Goal: Navigation & Orientation: Find specific page/section

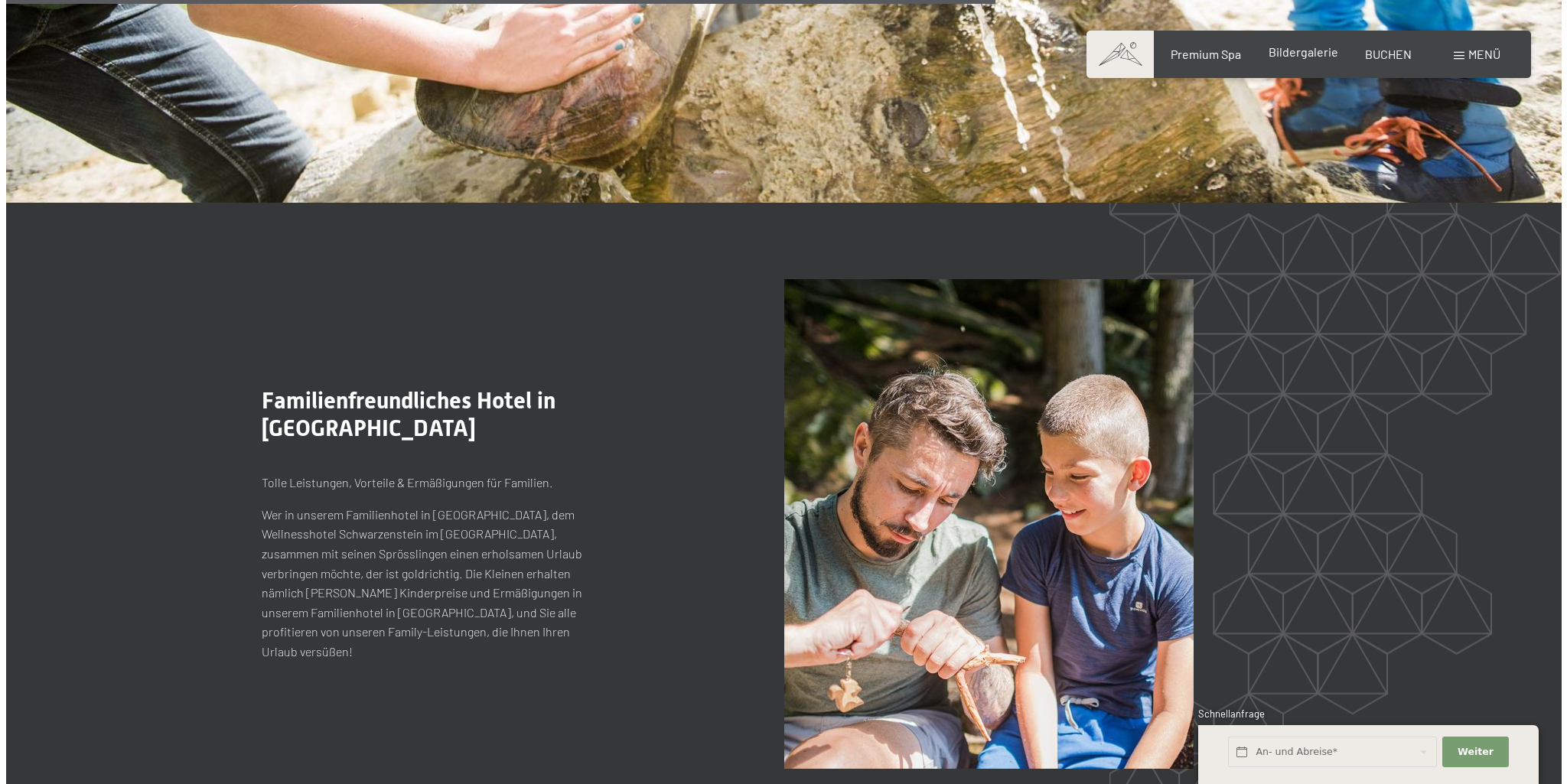
scroll to position [4157, 0]
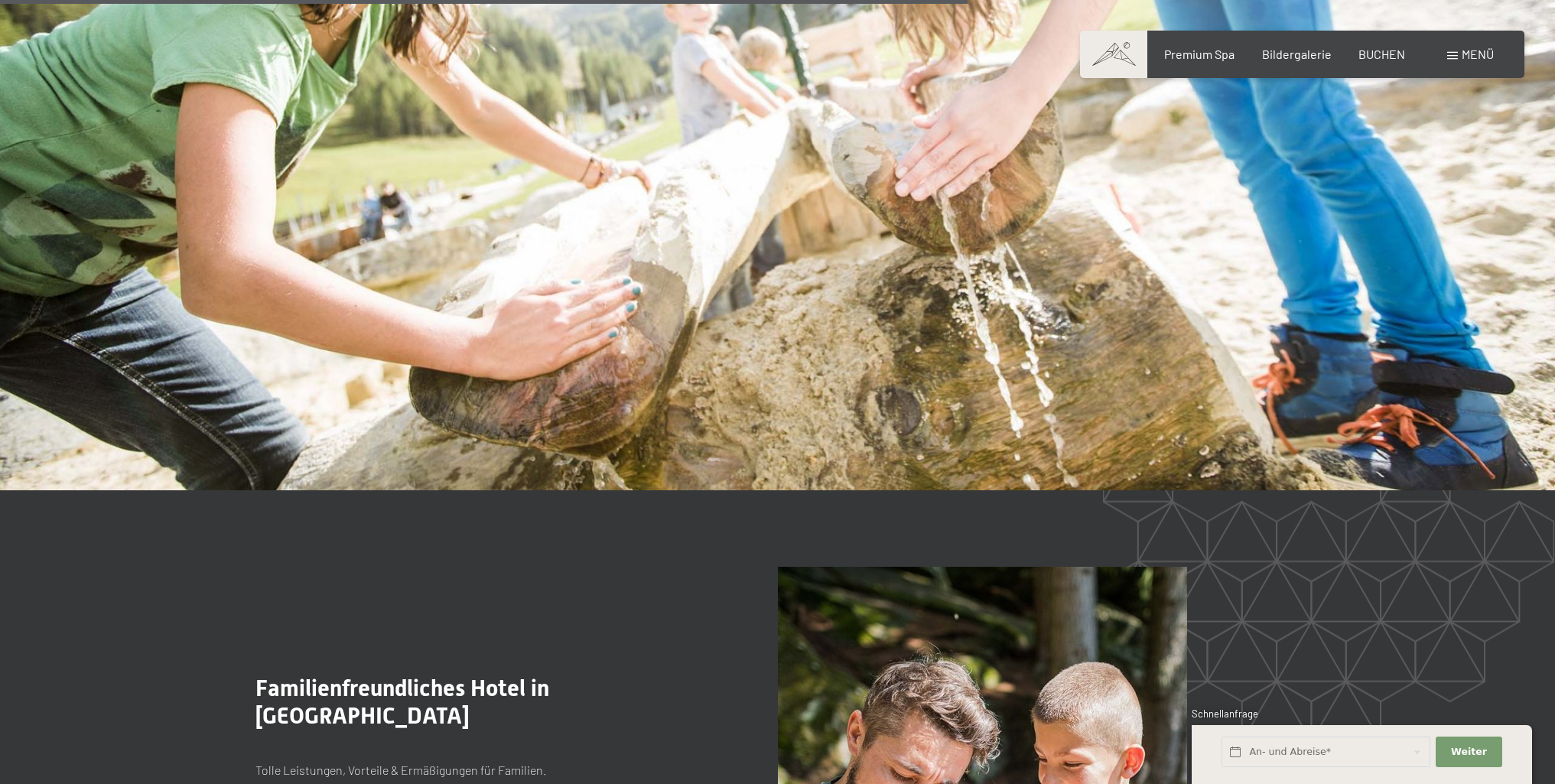
click at [1457, 48] on div "Menü" at bounding box center [1470, 54] width 46 height 16
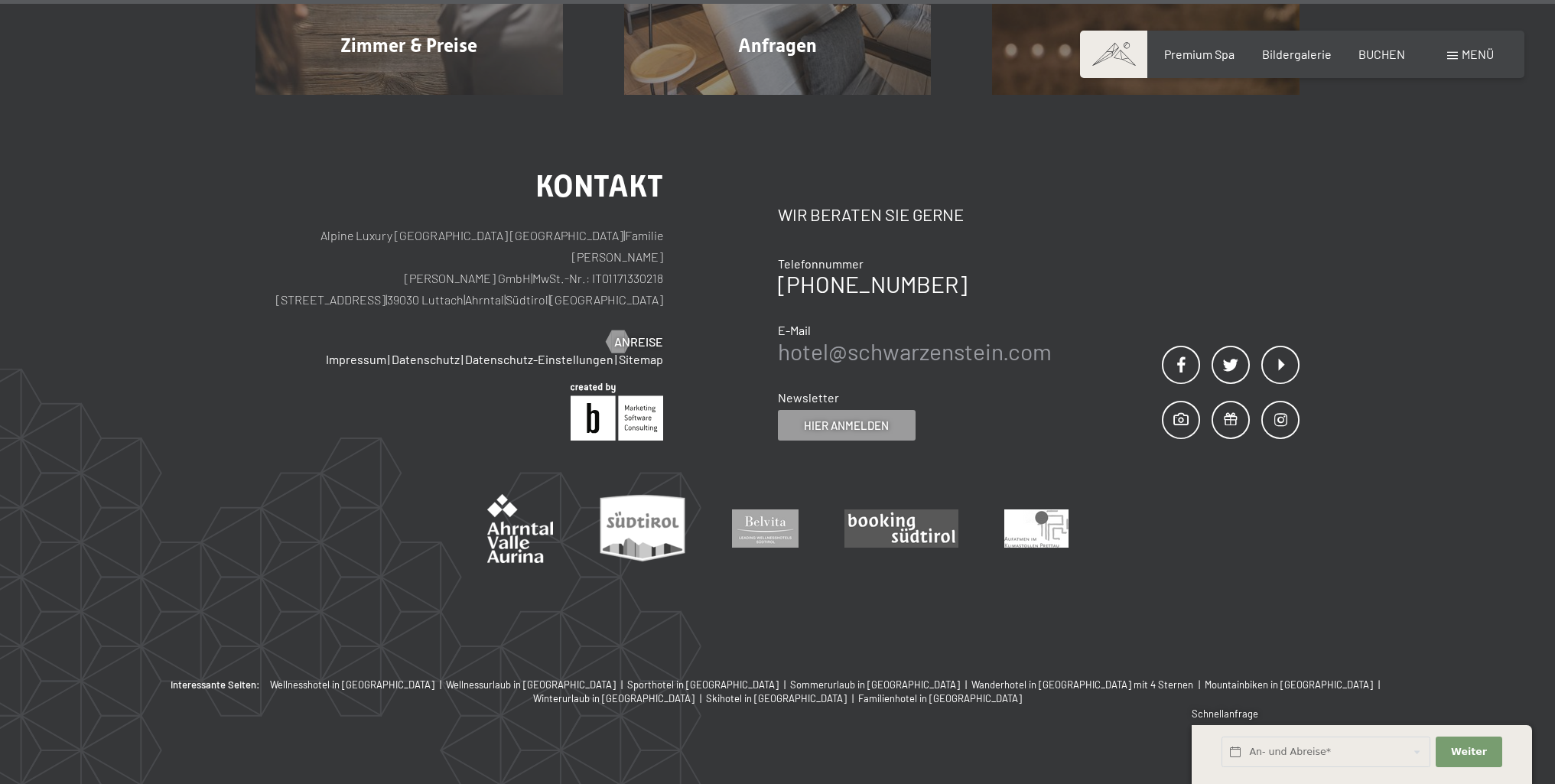
scroll to position [6733, 0]
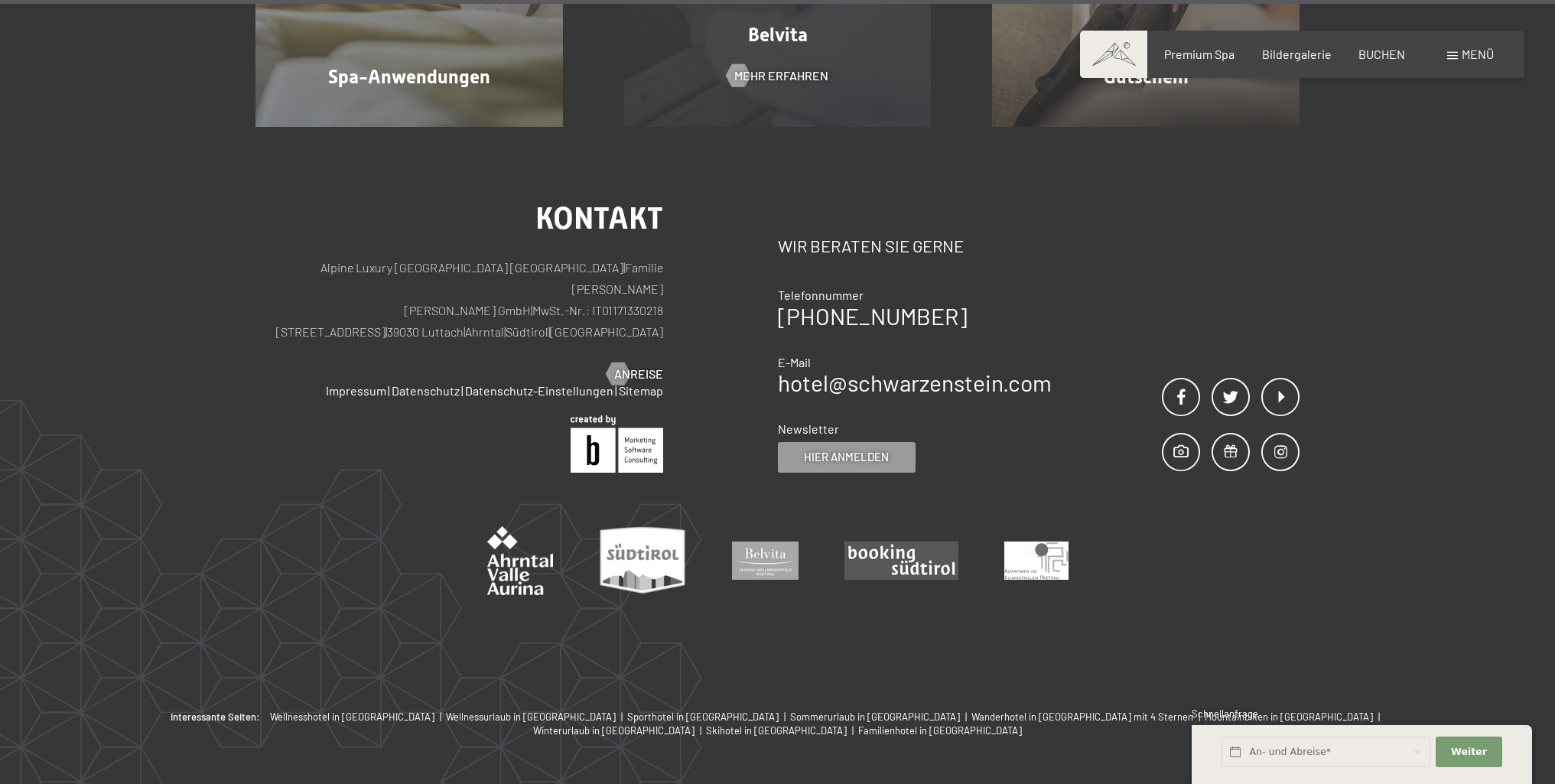
scroll to position [10132, 0]
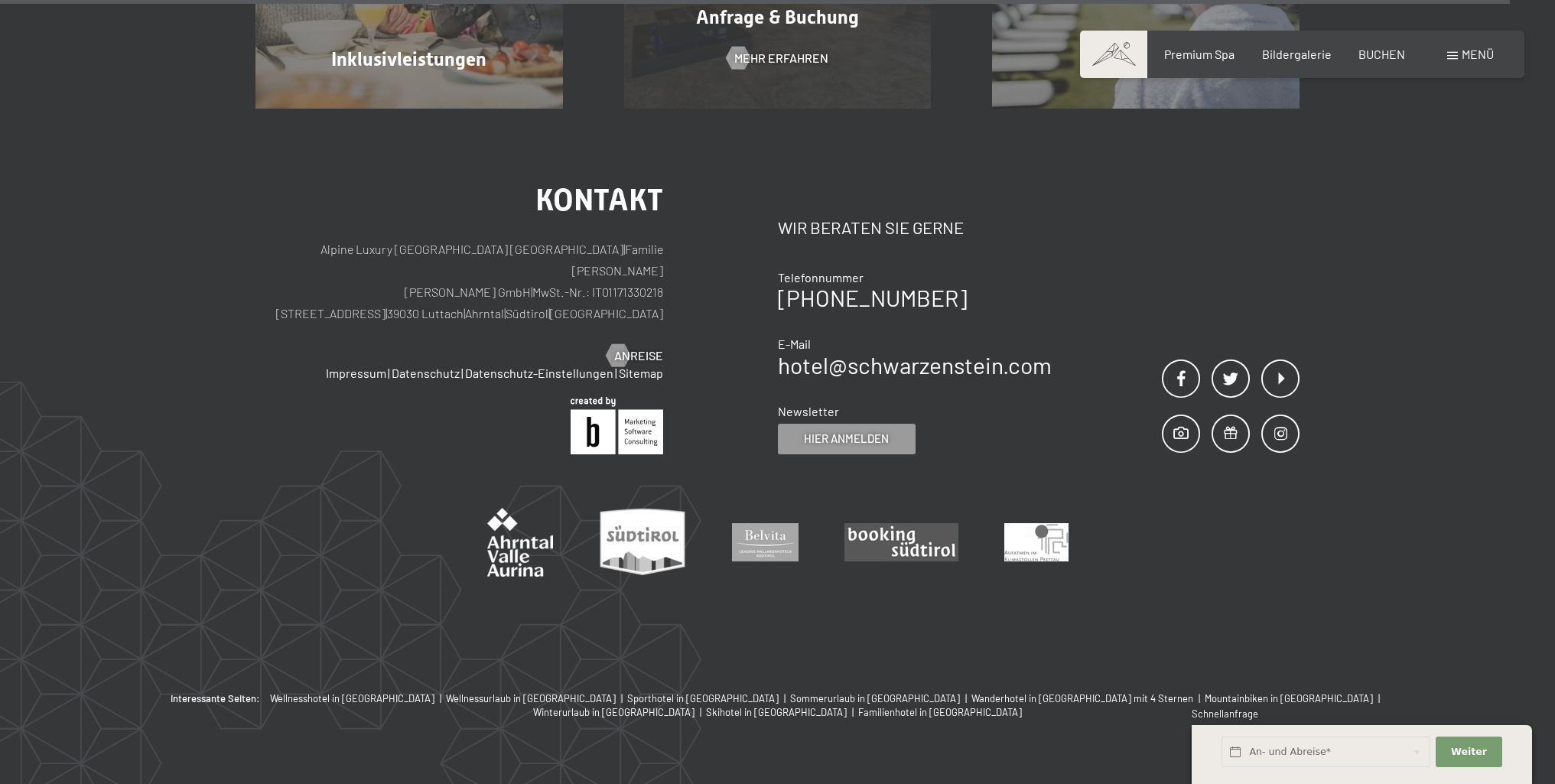
scroll to position [3478, 0]
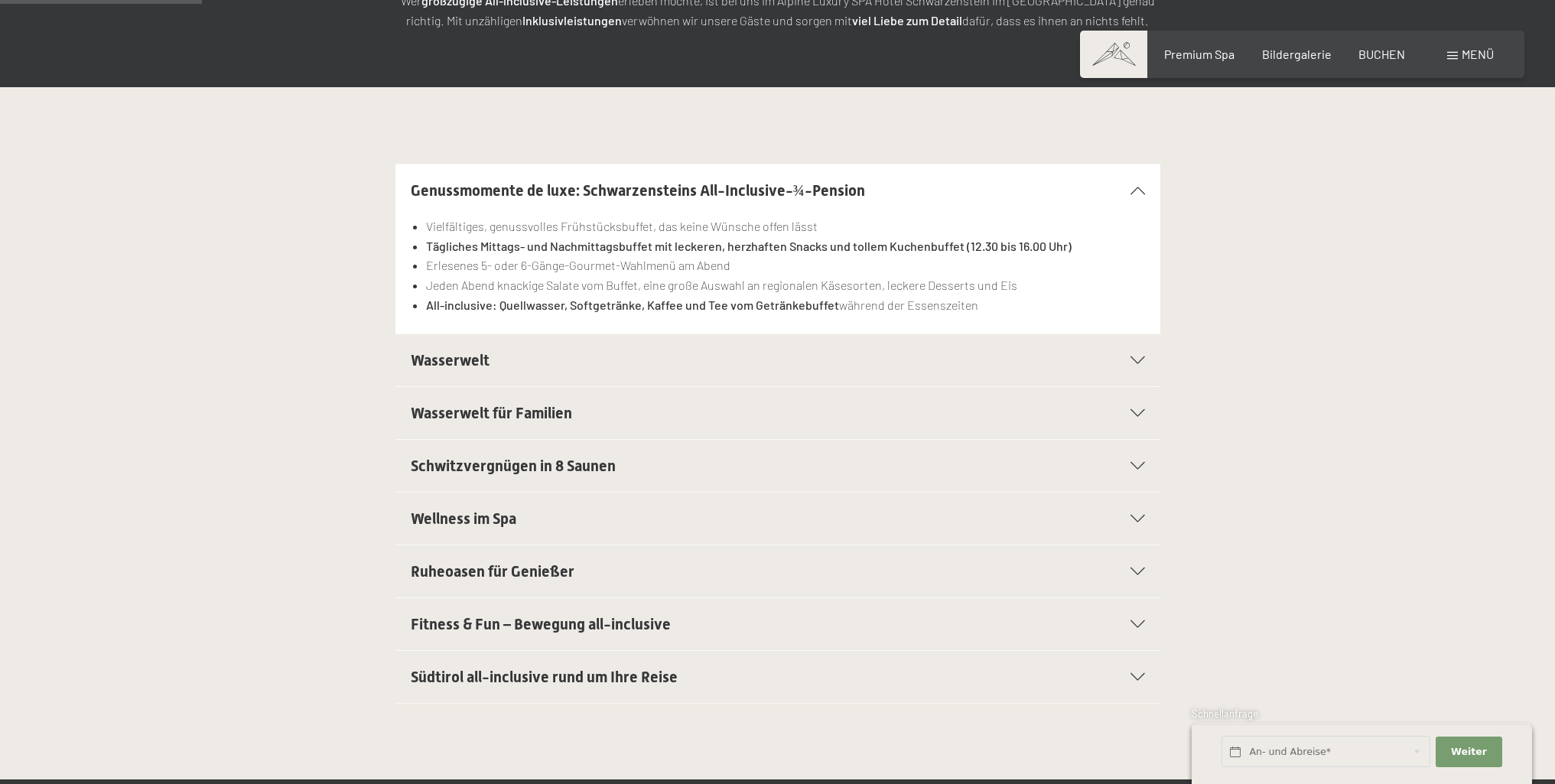
scroll to position [382, 0]
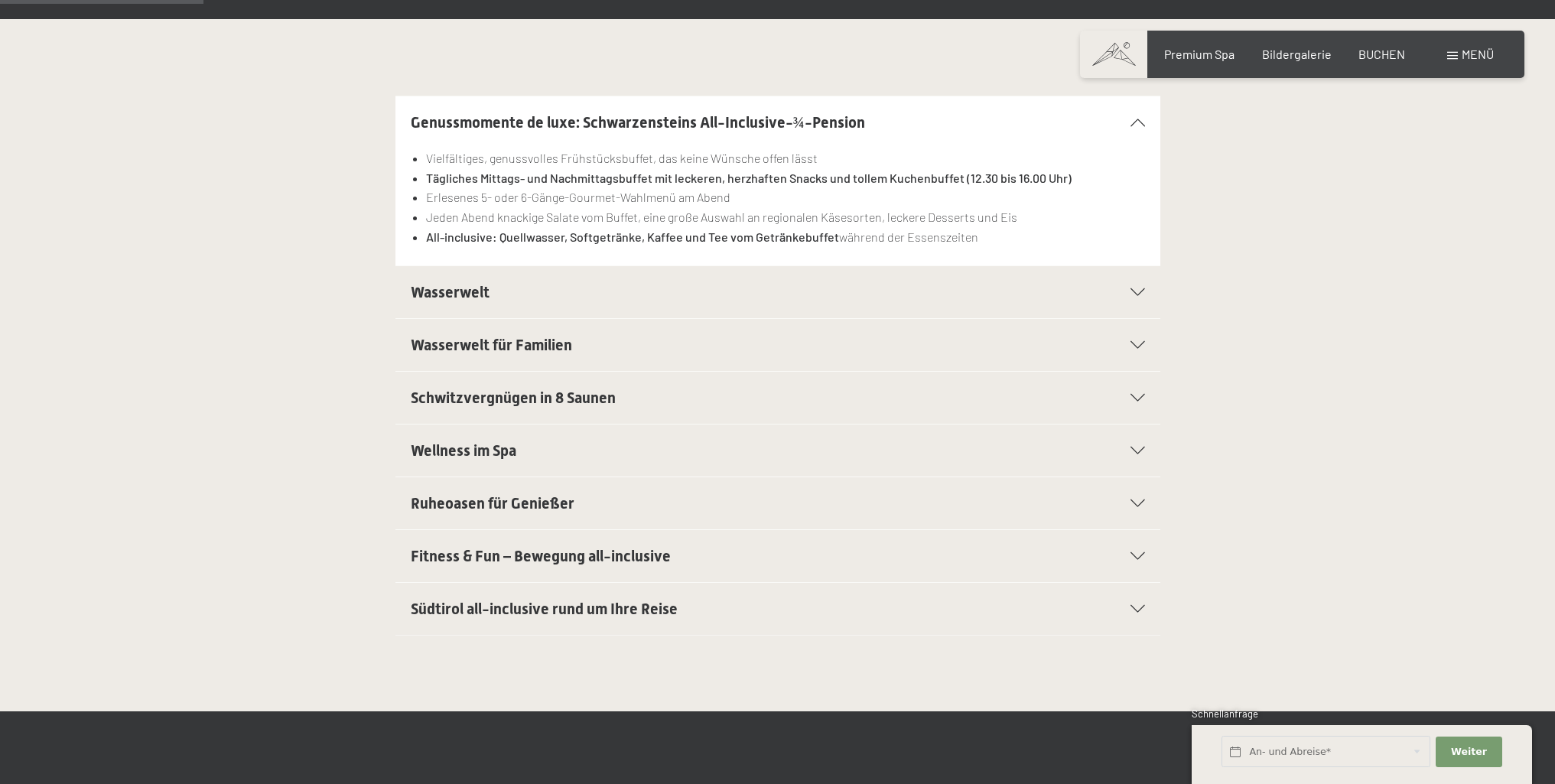
click at [1132, 283] on div "Wasserwelt" at bounding box center [778, 292] width 734 height 52
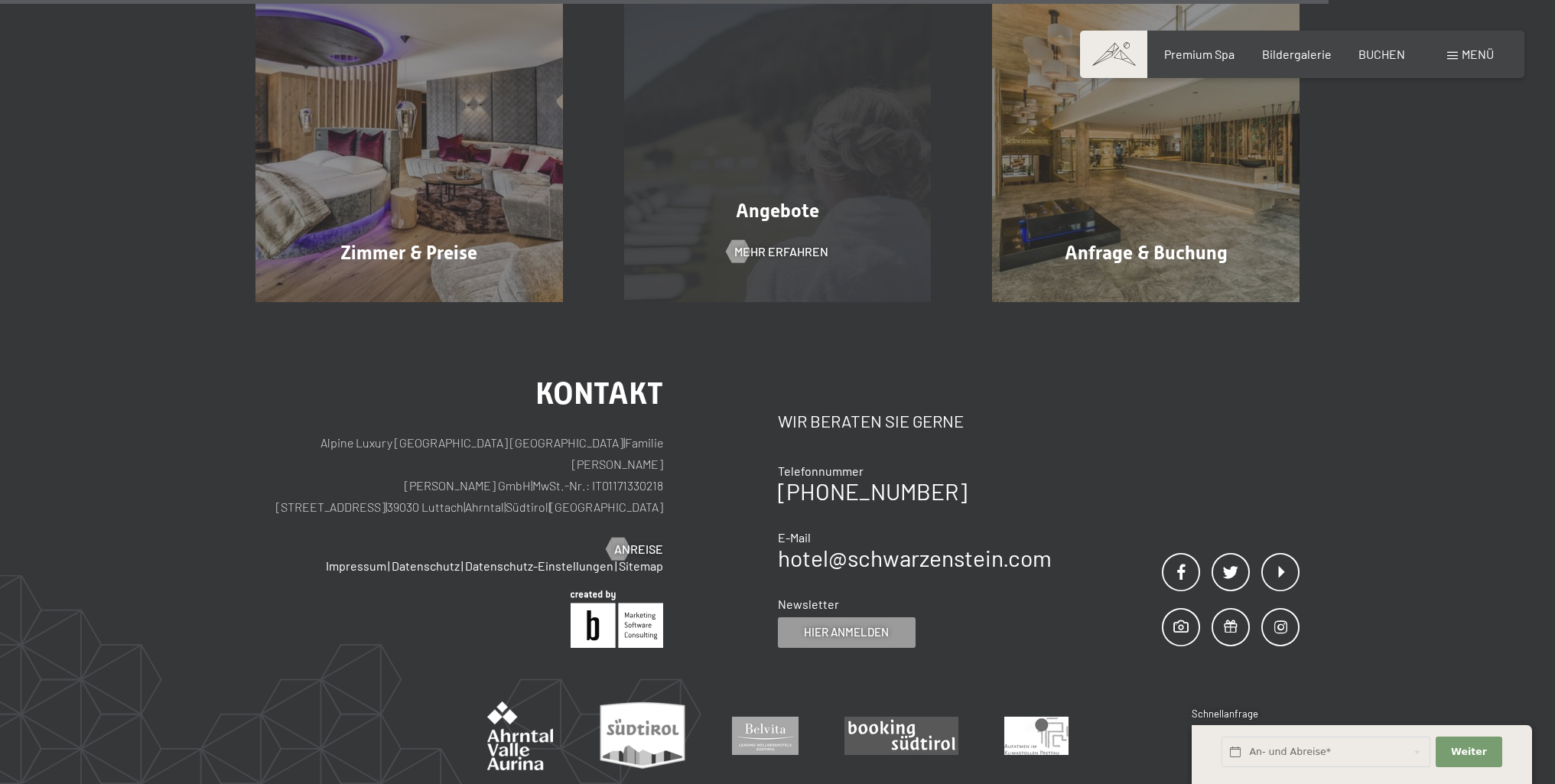
scroll to position [3015, 0]
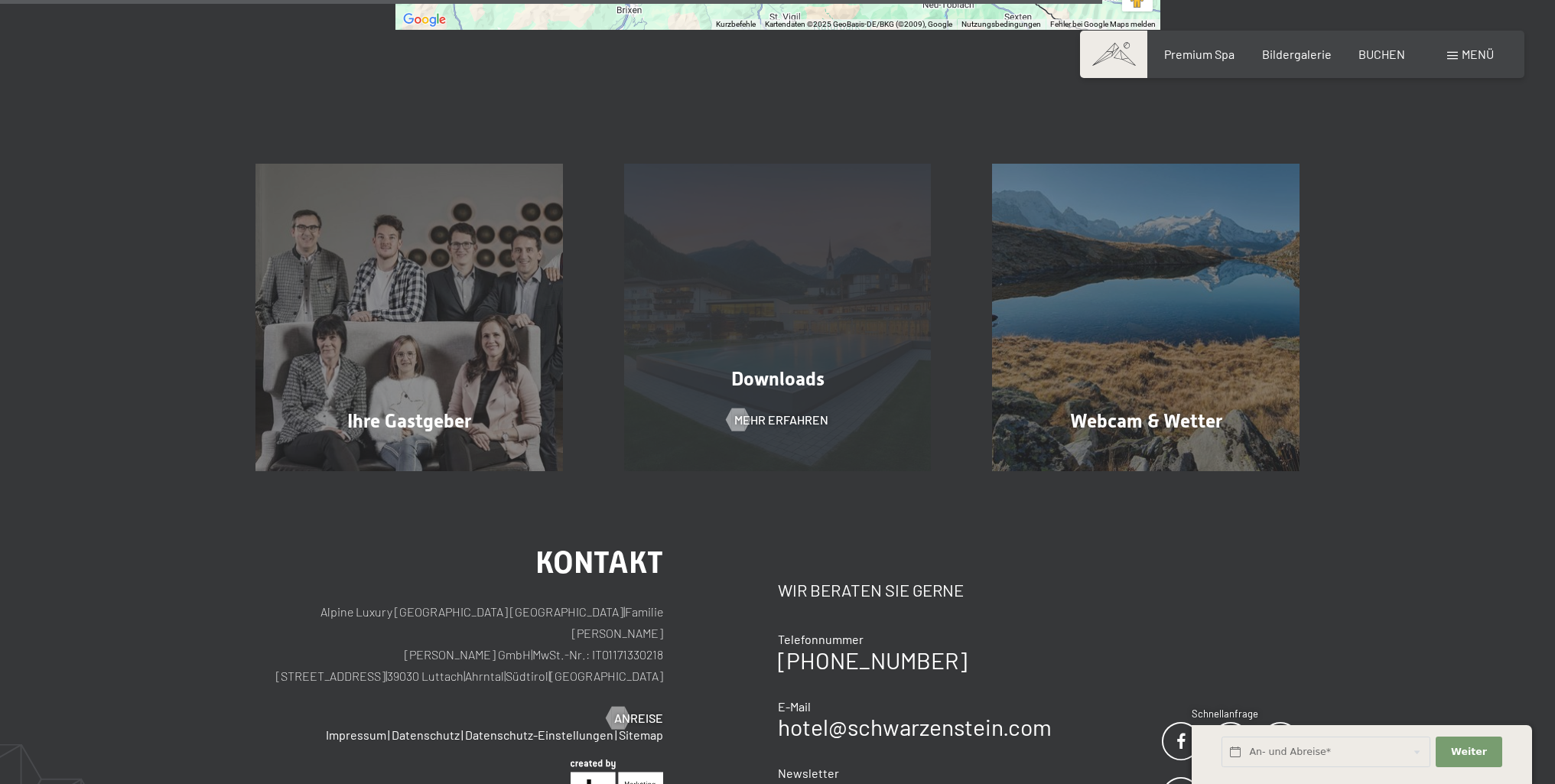
scroll to position [1224, 0]
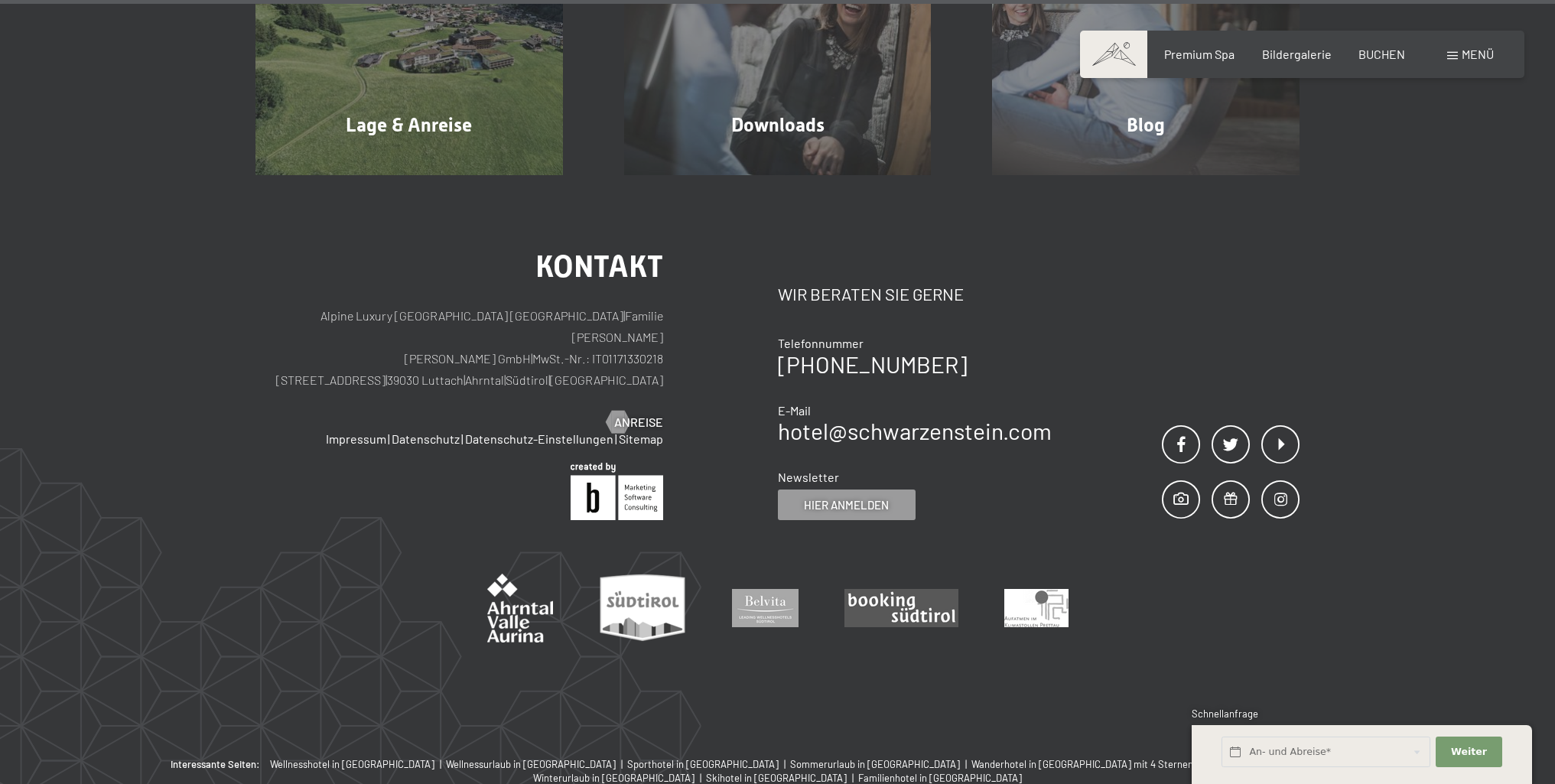
scroll to position [5453, 0]
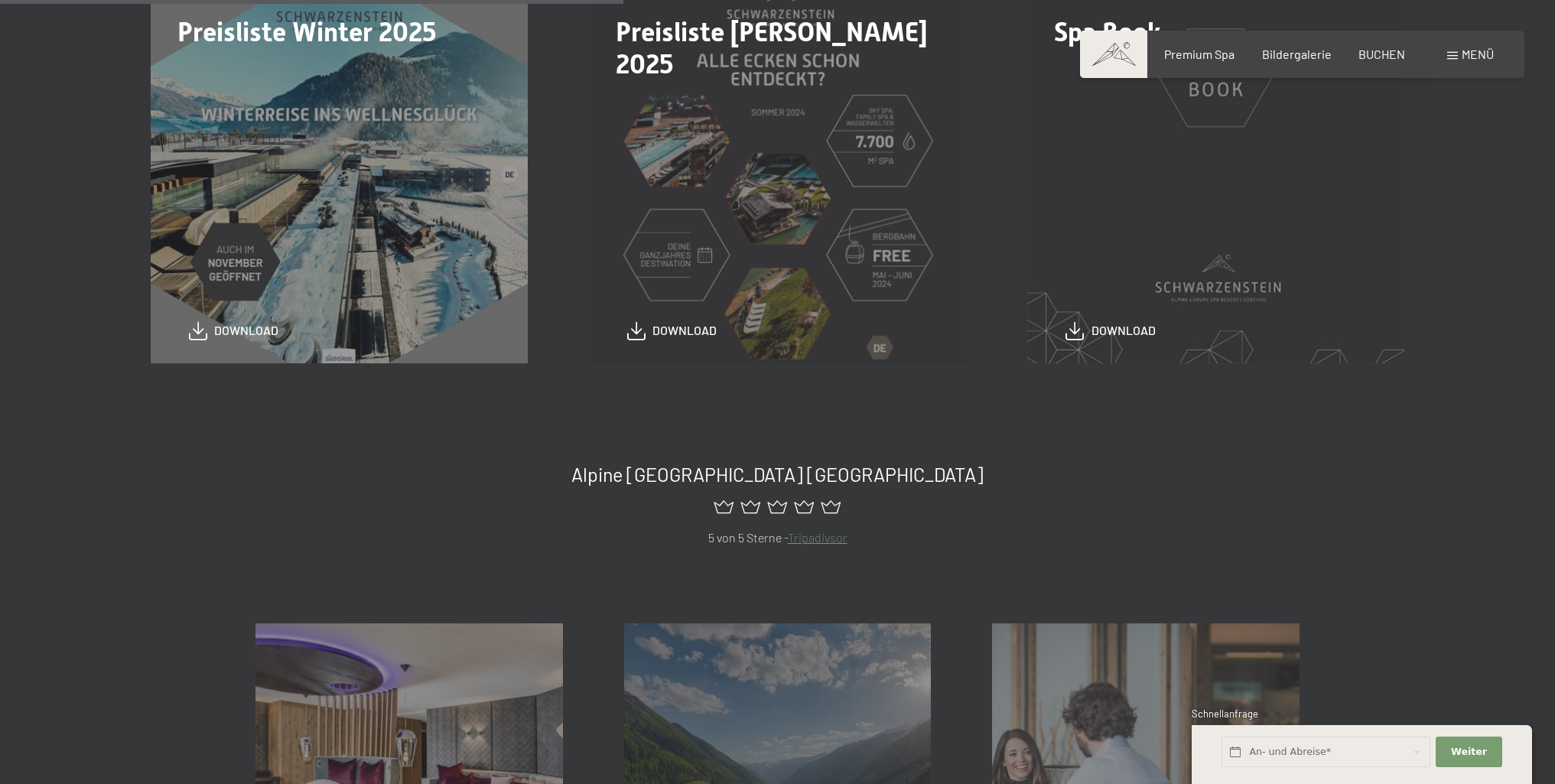
scroll to position [535, 0]
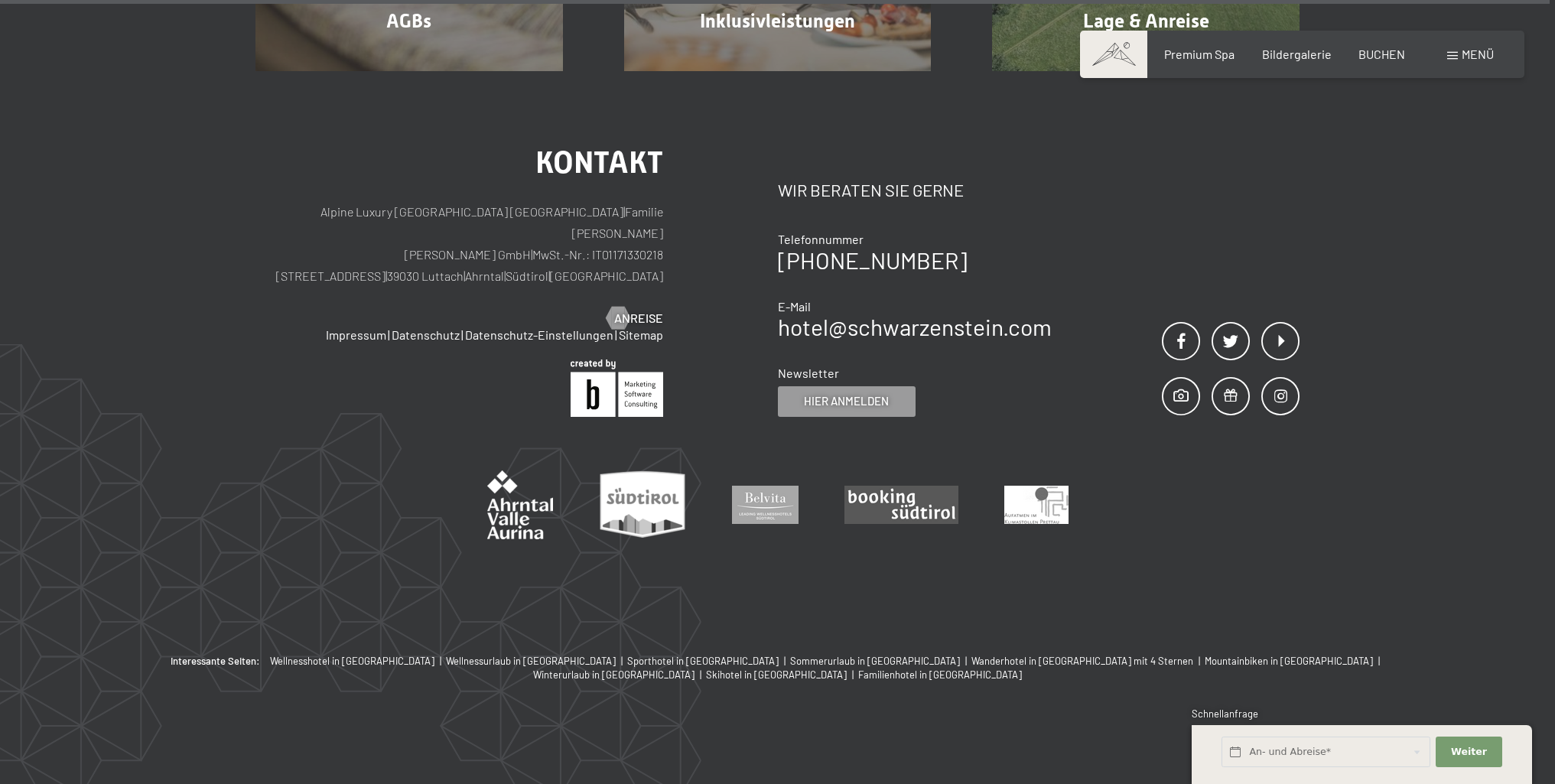
scroll to position [1475, 0]
